Goal: Information Seeking & Learning: Learn about a topic

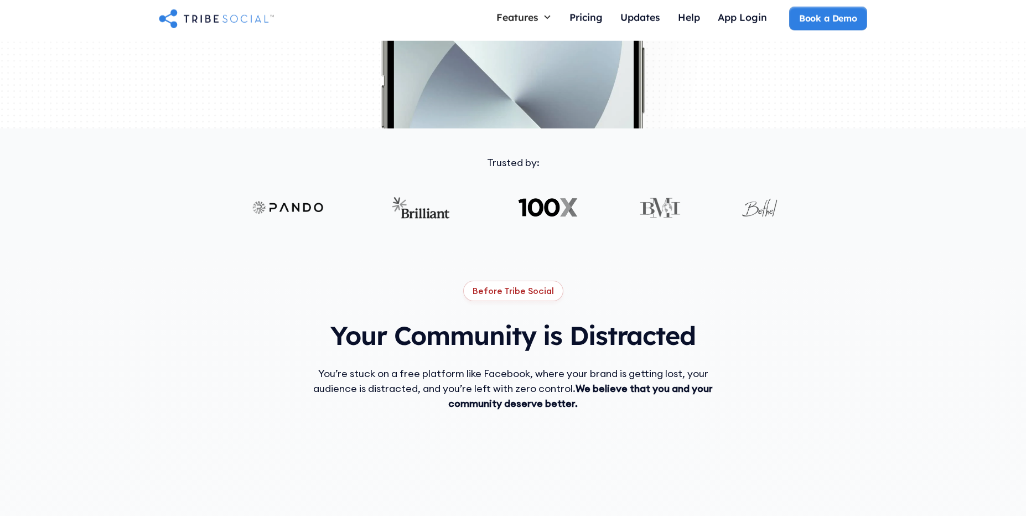
scroll to position [477, 0]
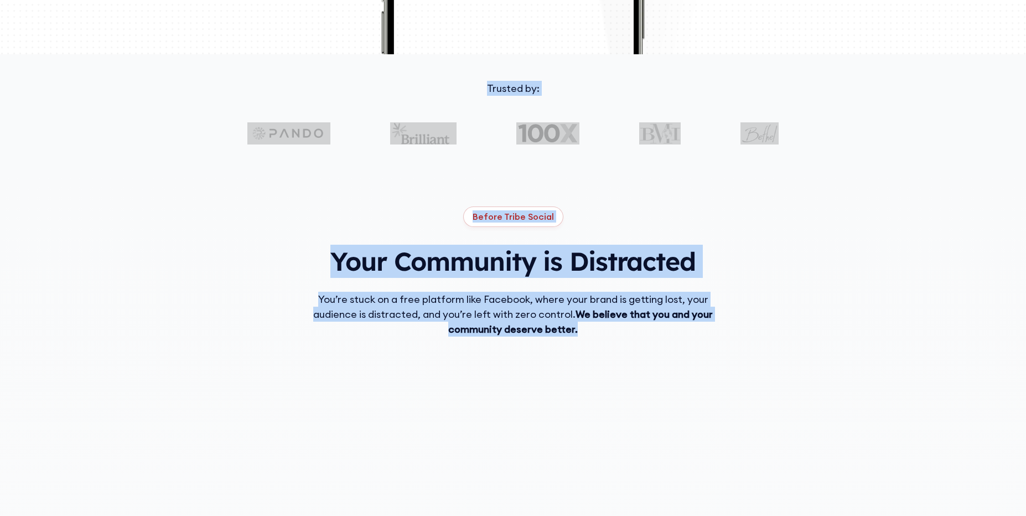
drag, startPoint x: 441, startPoint y: 90, endPoint x: 592, endPoint y: 326, distance: 279.6
click at [592, 326] on div "Before Tribe Social Your Community is Distracted You’re stuck on a free platfor…" at bounding box center [513, 436] width 708 height 460
drag, startPoint x: 591, startPoint y: 332, endPoint x: 418, endPoint y: 93, distance: 294.8
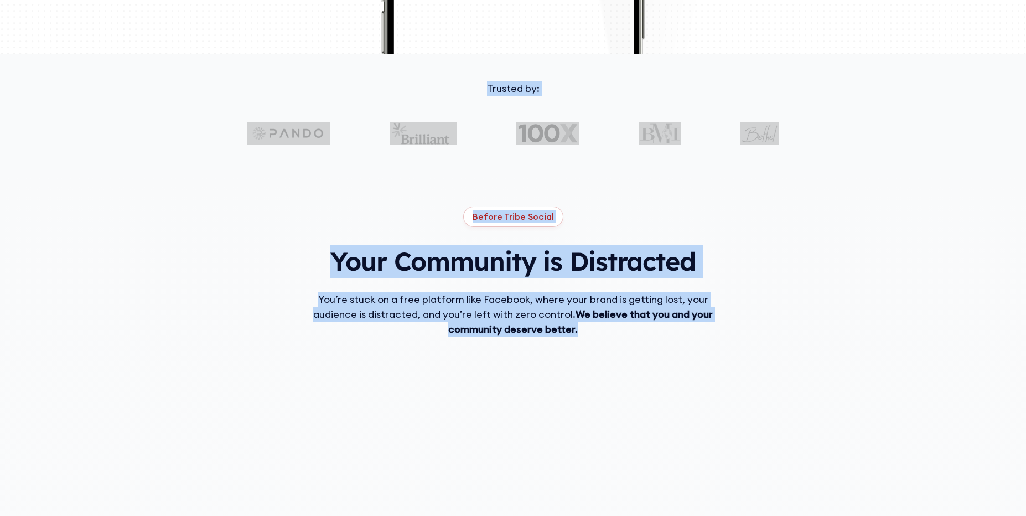
drag, startPoint x: 427, startPoint y: 101, endPoint x: 429, endPoint y: 90, distance: 11.2
click at [427, 101] on div "Trusted by:" at bounding box center [513, 101] width 708 height 41
drag, startPoint x: 434, startPoint y: 82, endPoint x: 541, endPoint y: 311, distance: 252.9
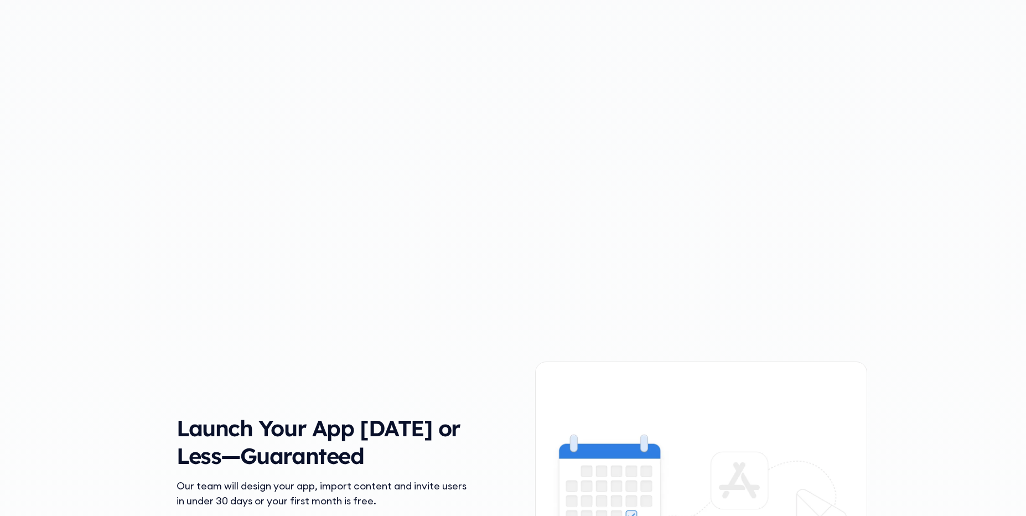
scroll to position [0, 0]
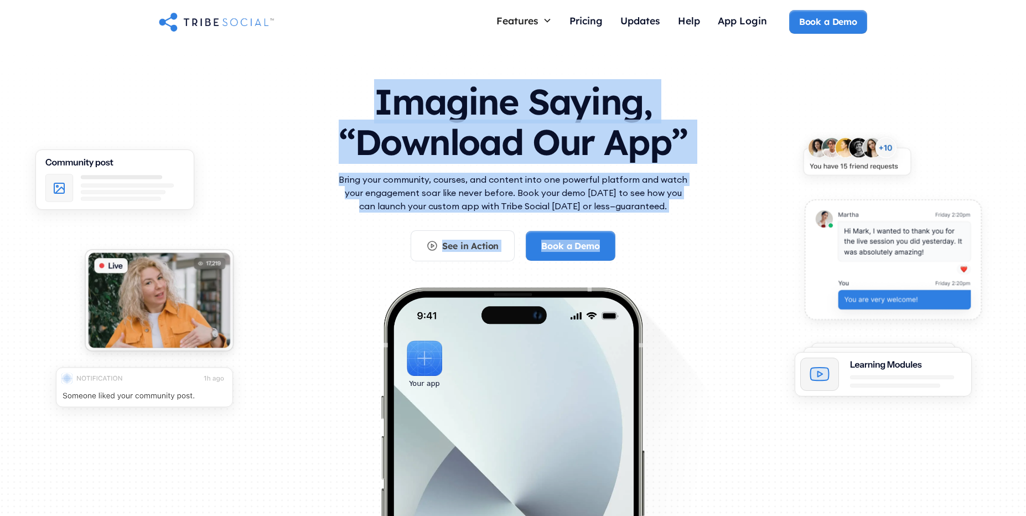
drag, startPoint x: 273, startPoint y: 89, endPoint x: 633, endPoint y: 241, distance: 391.2
click at [633, 241] on div "Imagine Saying, “Download Our App” Bring your community, courses, and content i…" at bounding box center [513, 302] width 708 height 465
click at [633, 241] on div "See in Action Book a Demo" at bounding box center [513, 245] width 354 height 31
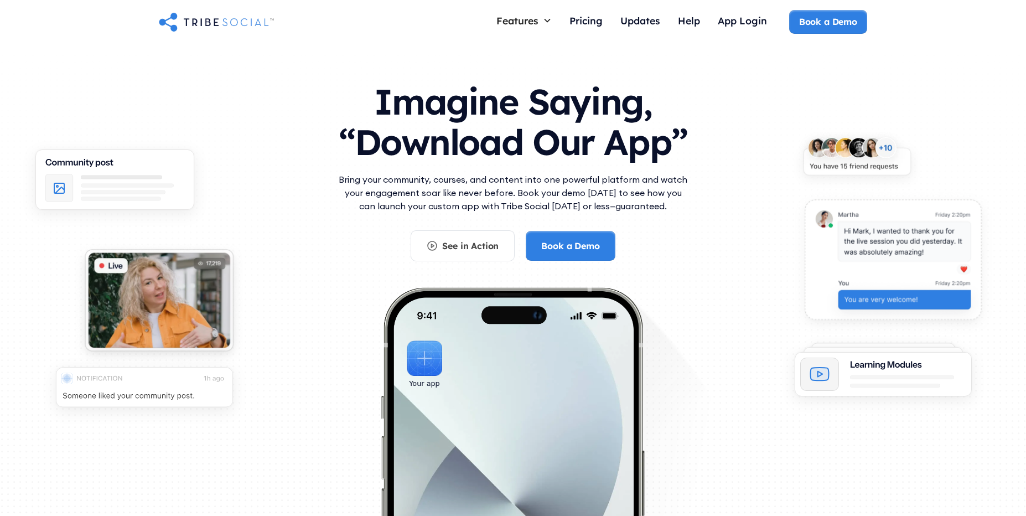
click at [633, 241] on div "See in Action Book a Demo" at bounding box center [513, 245] width 354 height 31
